Goal: Task Accomplishment & Management: Manage account settings

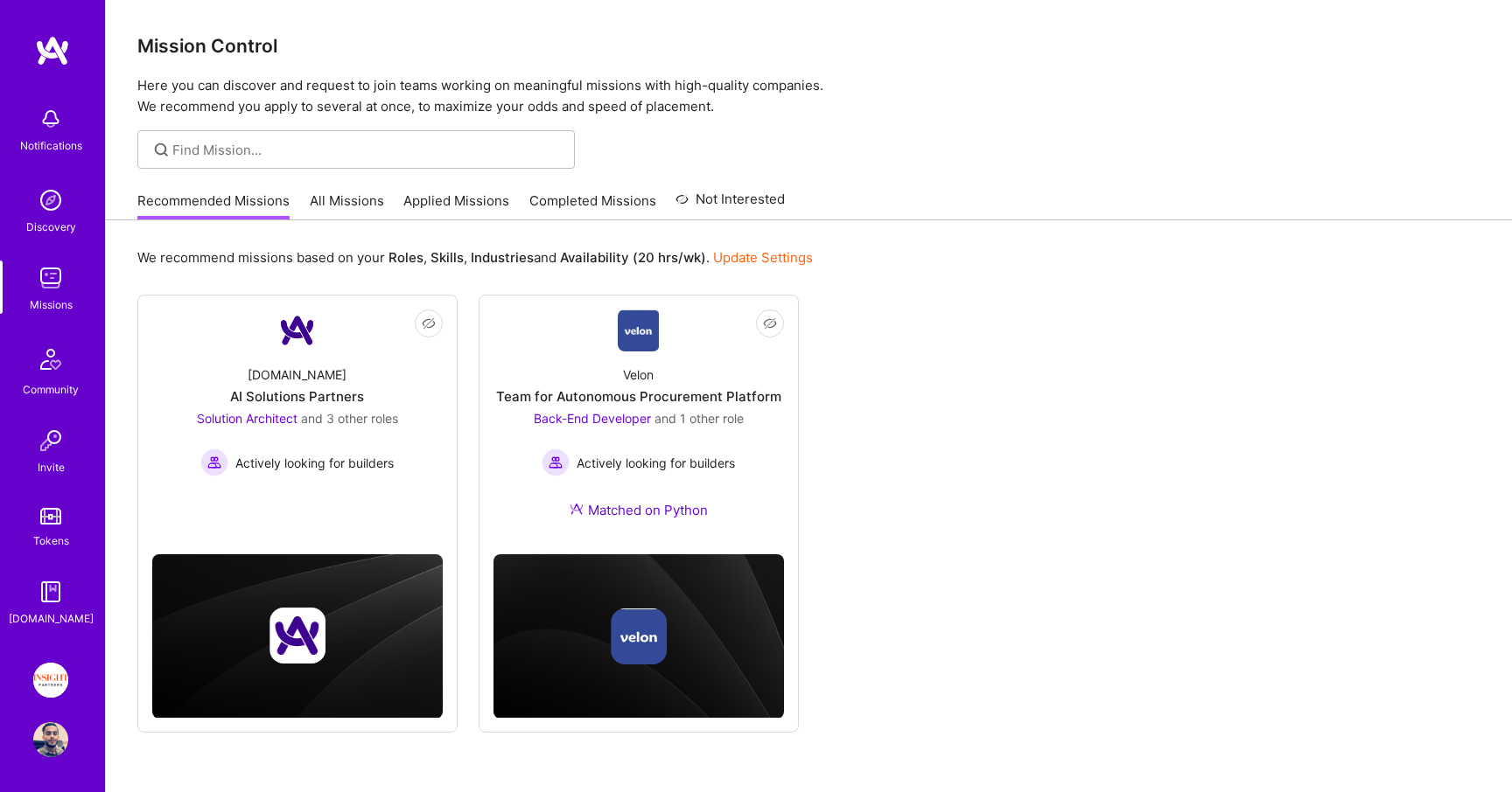
click at [419, 201] on link "Applied Missions" at bounding box center [456, 205] width 106 height 29
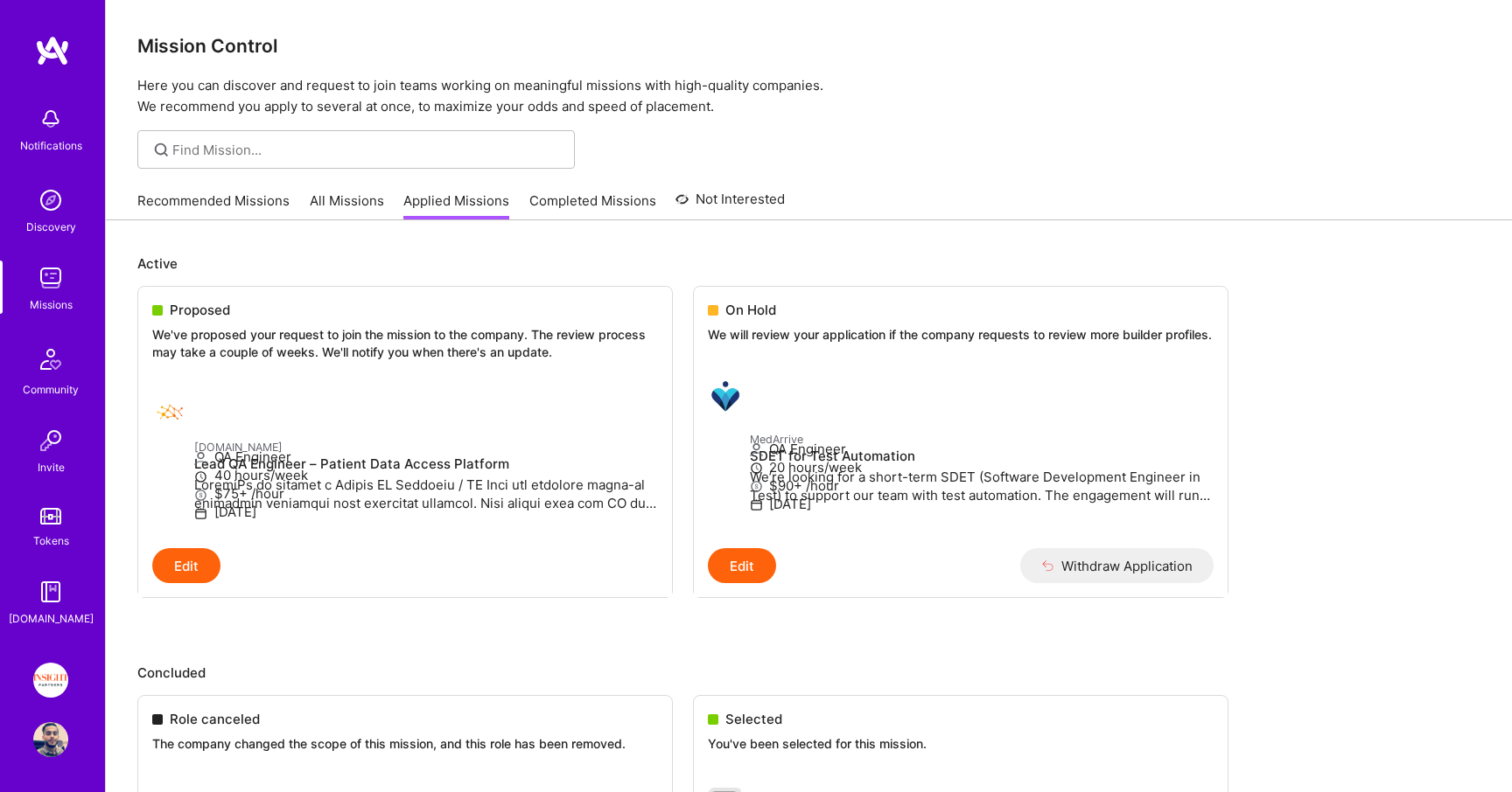
click at [50, 516] on img at bounding box center [51, 516] width 21 height 17
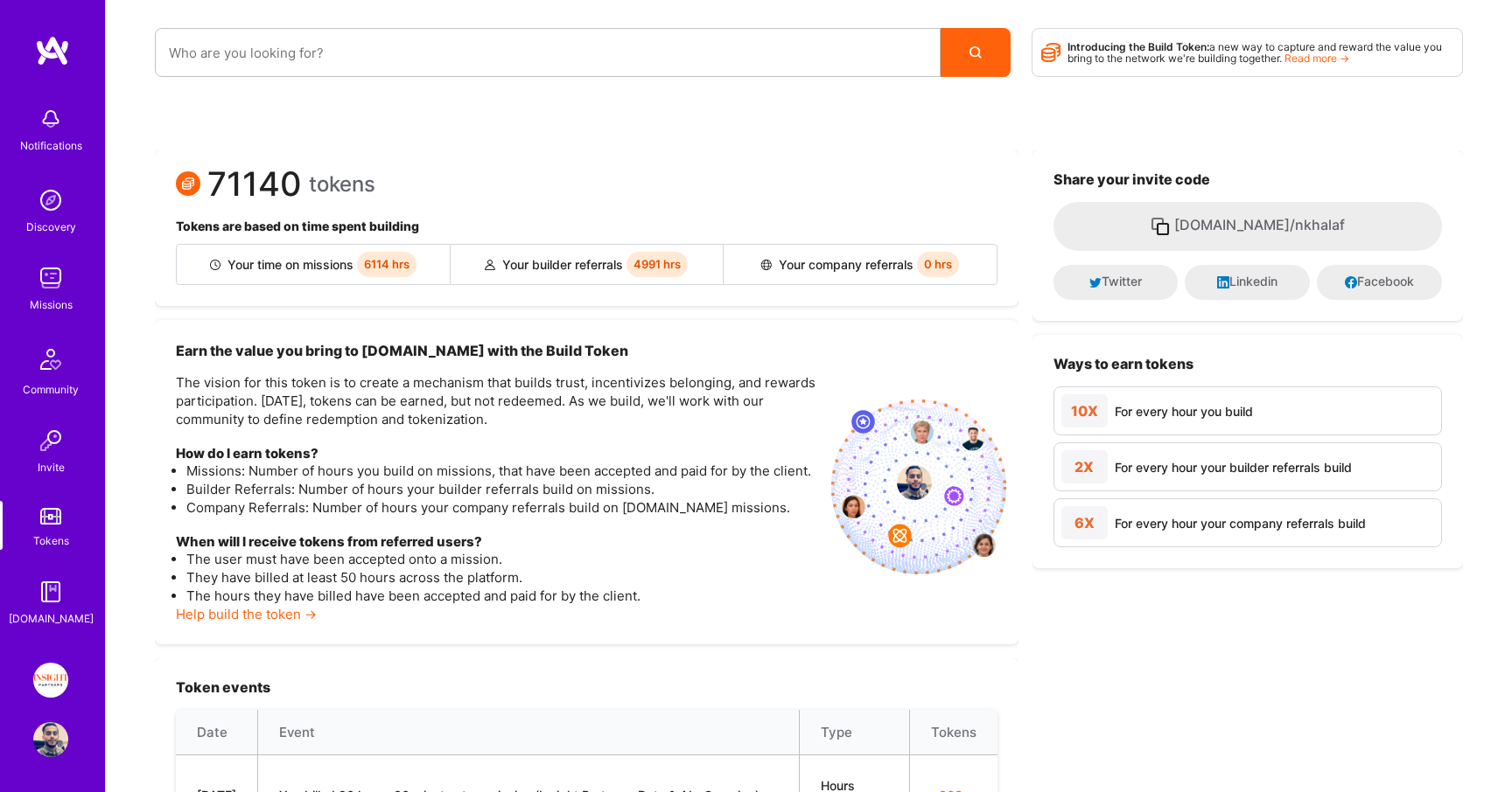
click at [47, 673] on img at bounding box center [51, 681] width 35 height 35
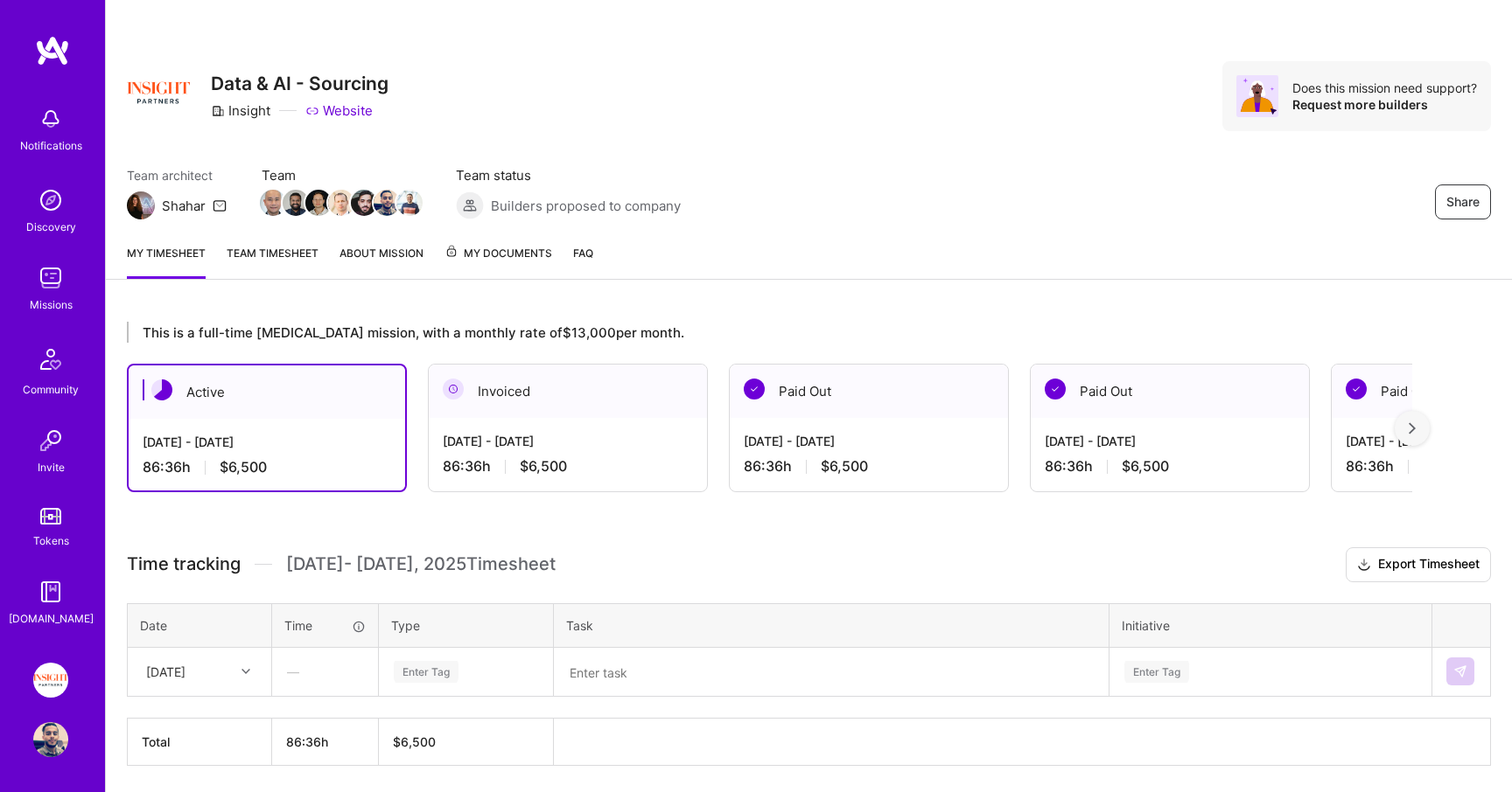
click at [514, 260] on span "My Documents" at bounding box center [498, 253] width 108 height 19
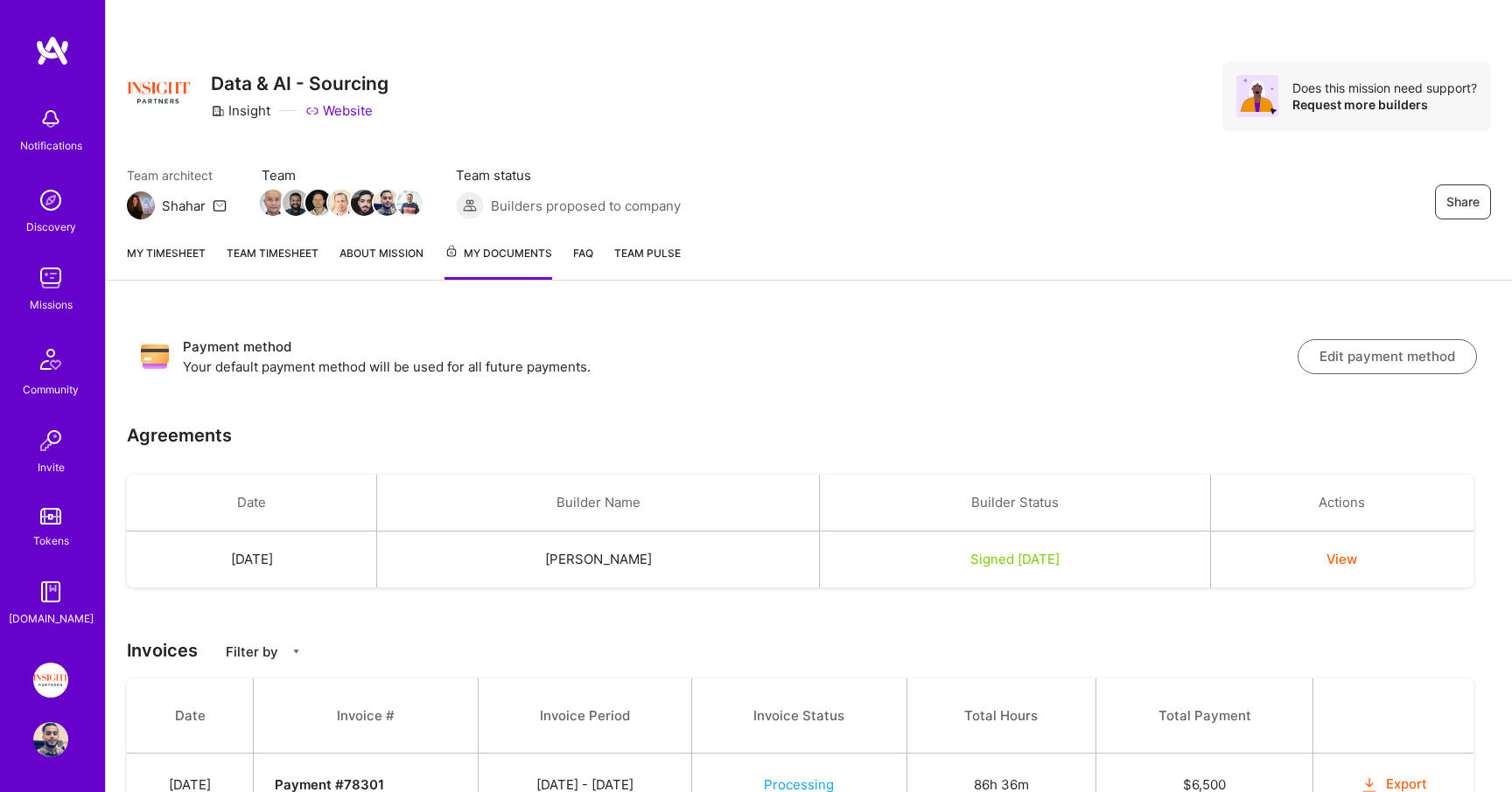
click at [55, 290] on img at bounding box center [51, 278] width 35 height 35
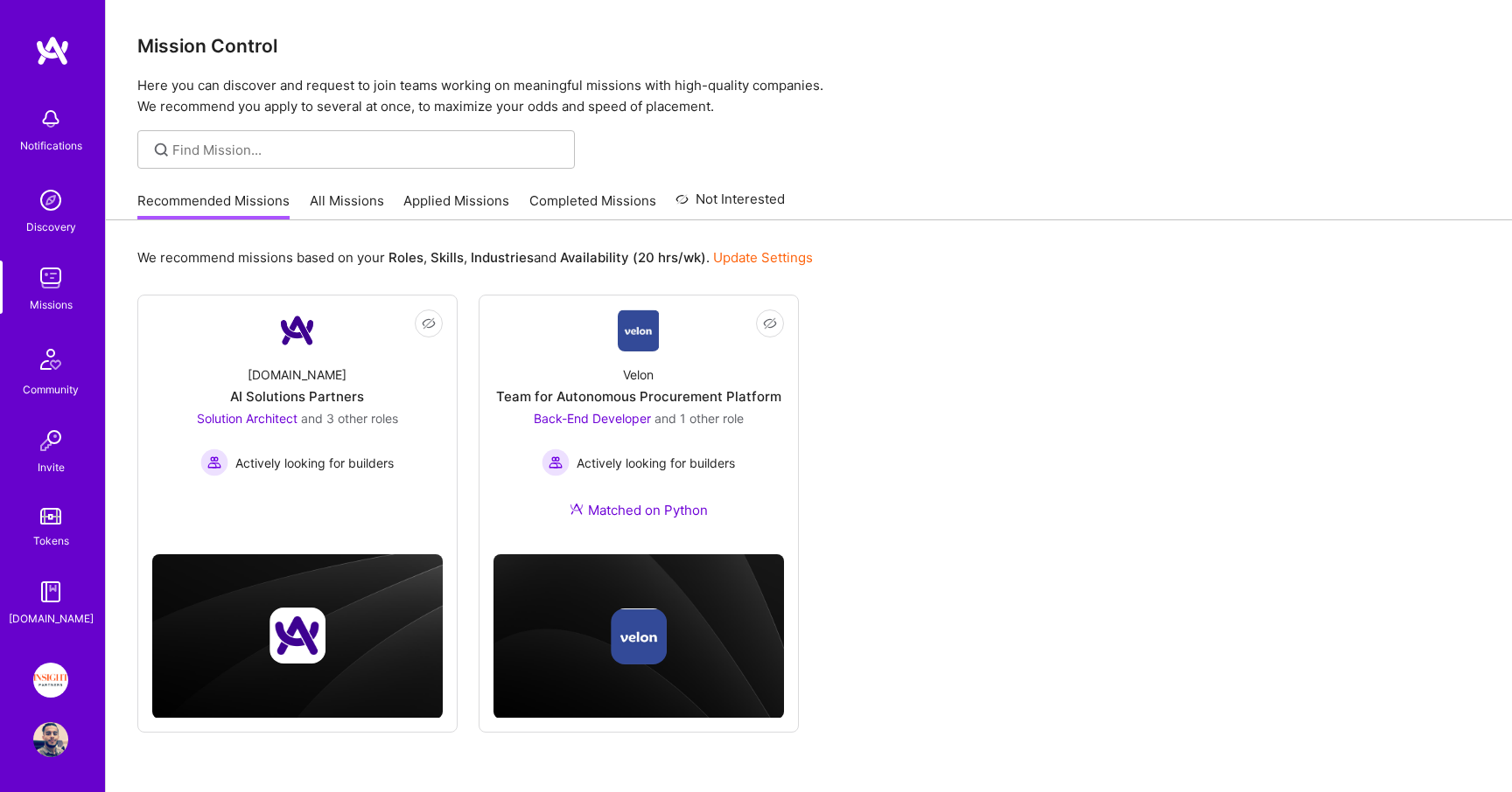
click at [356, 203] on link "All Missions" at bounding box center [347, 205] width 75 height 29
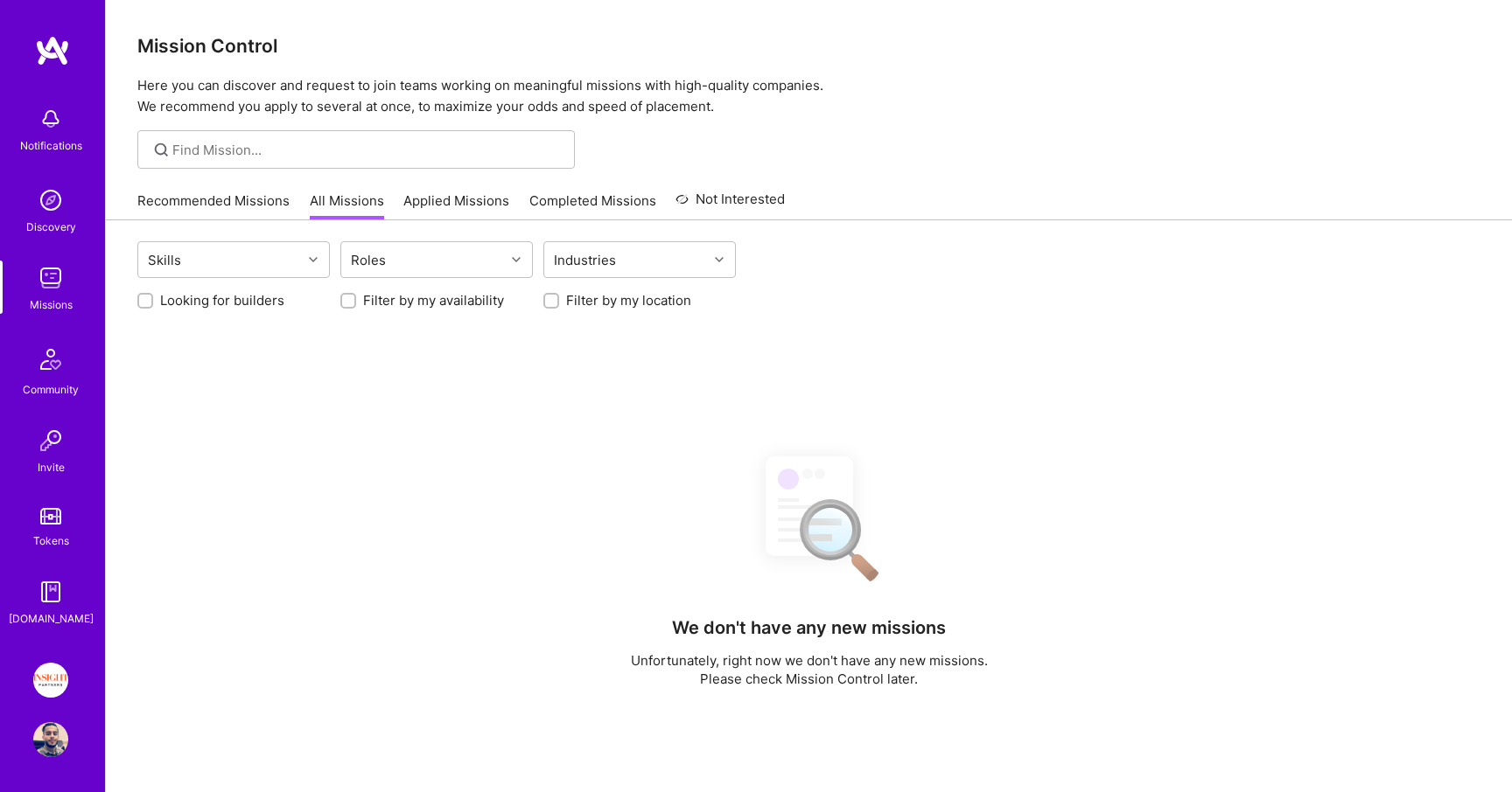
click at [446, 204] on link "Applied Missions" at bounding box center [456, 205] width 106 height 29
